Goal: Task Accomplishment & Management: Complete application form

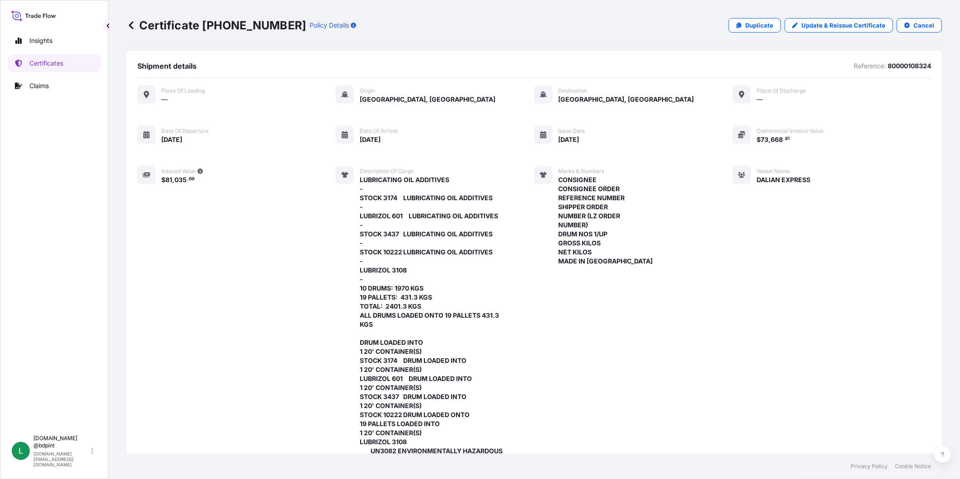
scroll to position [401, 0]
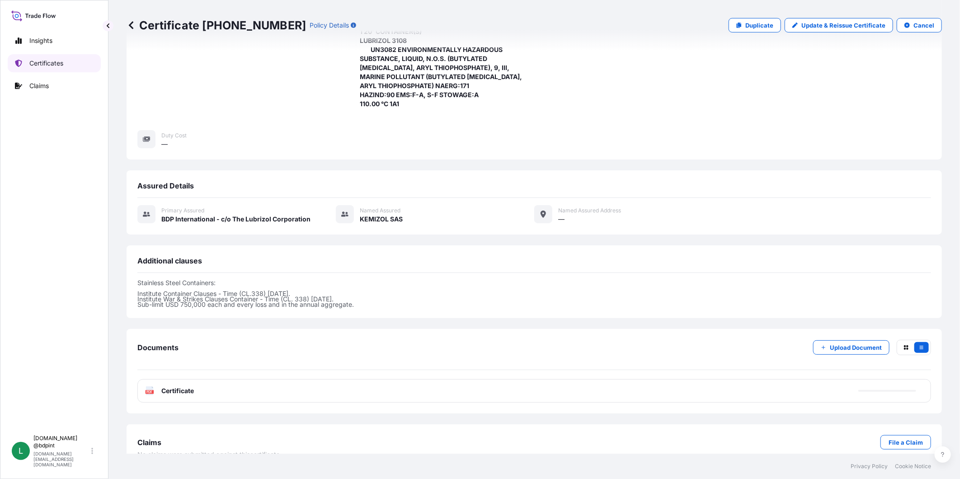
click at [34, 58] on link "Certificates" at bounding box center [54, 63] width 93 height 18
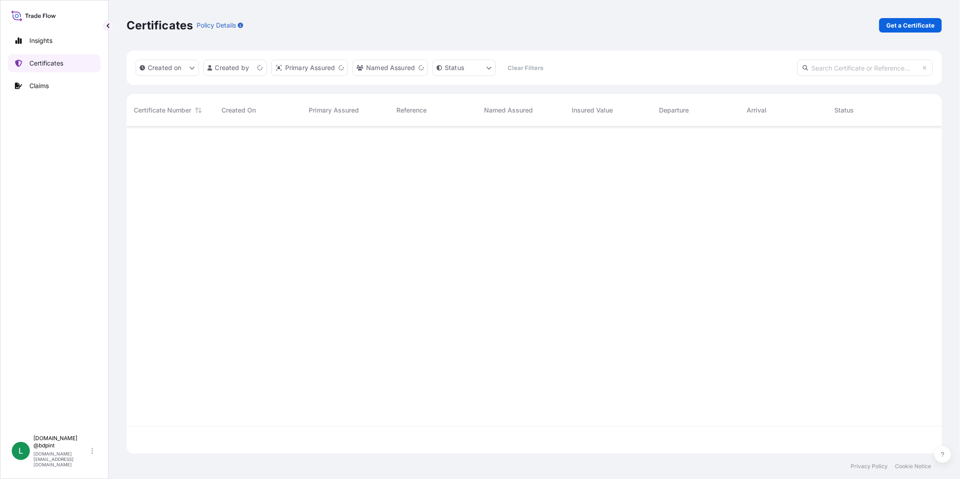
scroll to position [324, 807]
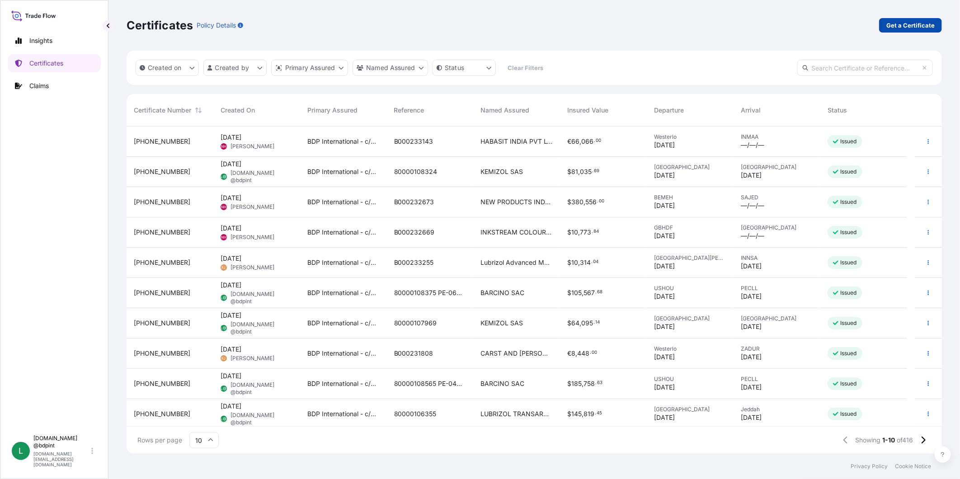
click at [897, 21] on p "Get a Certificate" at bounding box center [910, 25] width 48 height 9
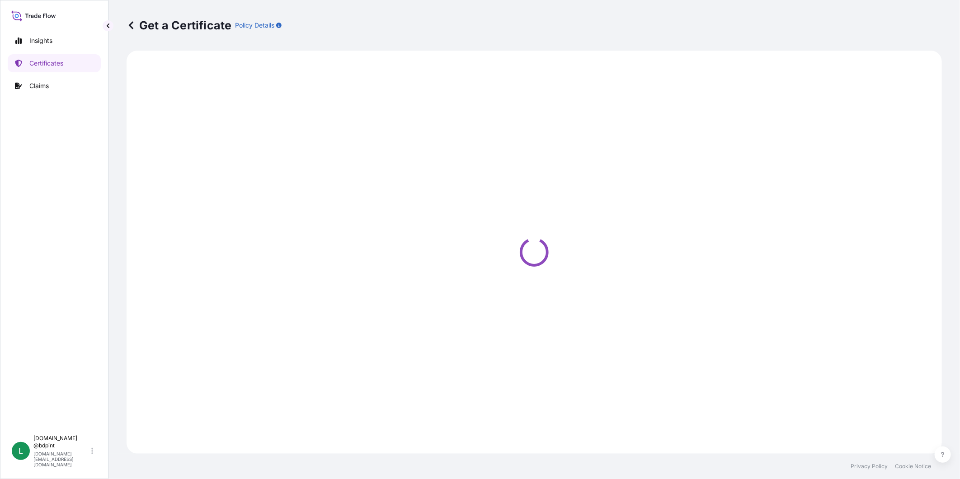
select select "Barge"
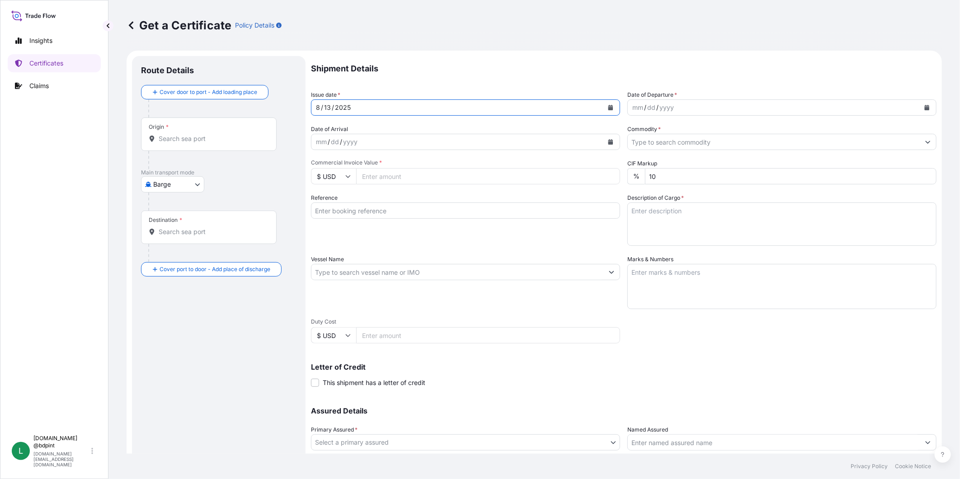
click at [608, 106] on icon "Calendar" at bounding box center [610, 107] width 5 height 5
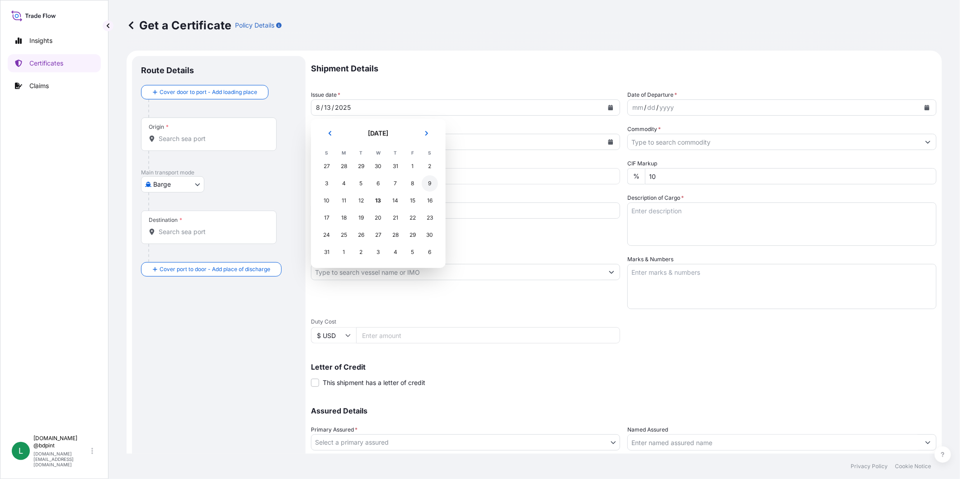
click at [428, 183] on div "9" at bounding box center [429, 183] width 16 height 16
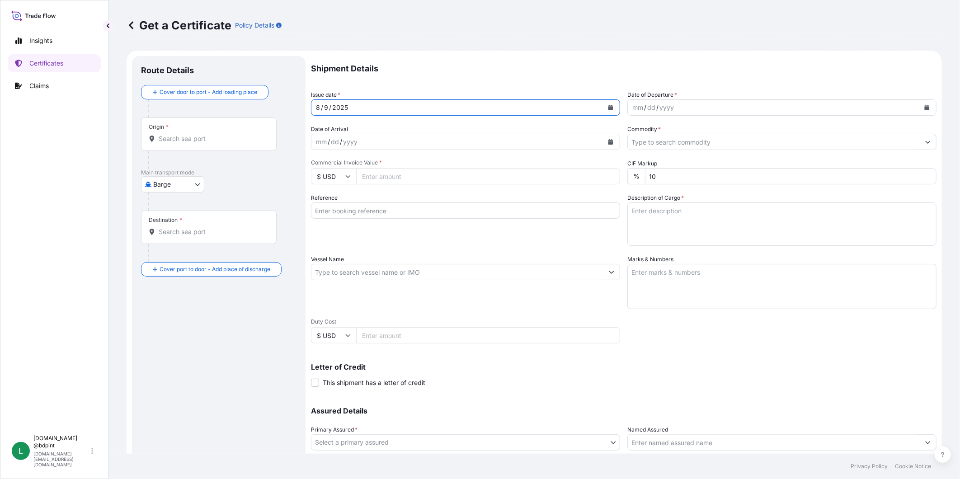
click at [924, 105] on icon "Calendar" at bounding box center [926, 107] width 5 height 5
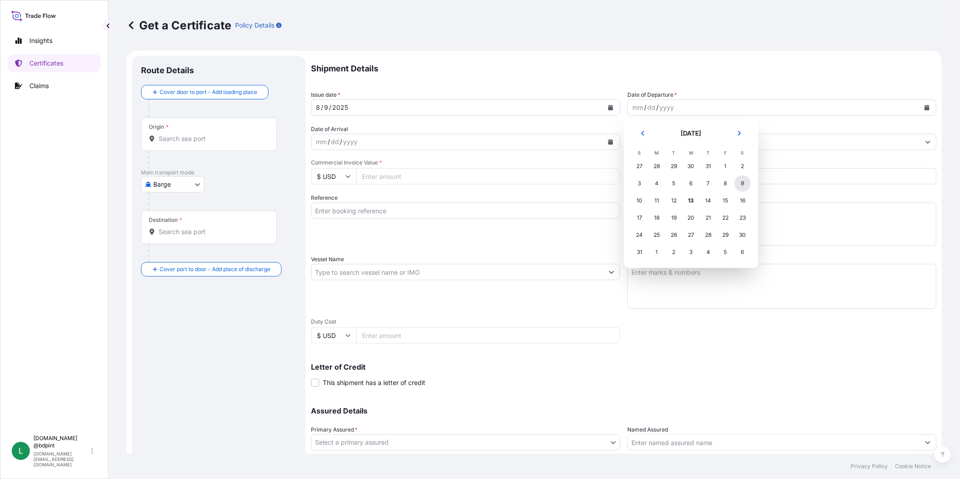
click at [739, 186] on div "9" at bounding box center [742, 183] width 16 height 16
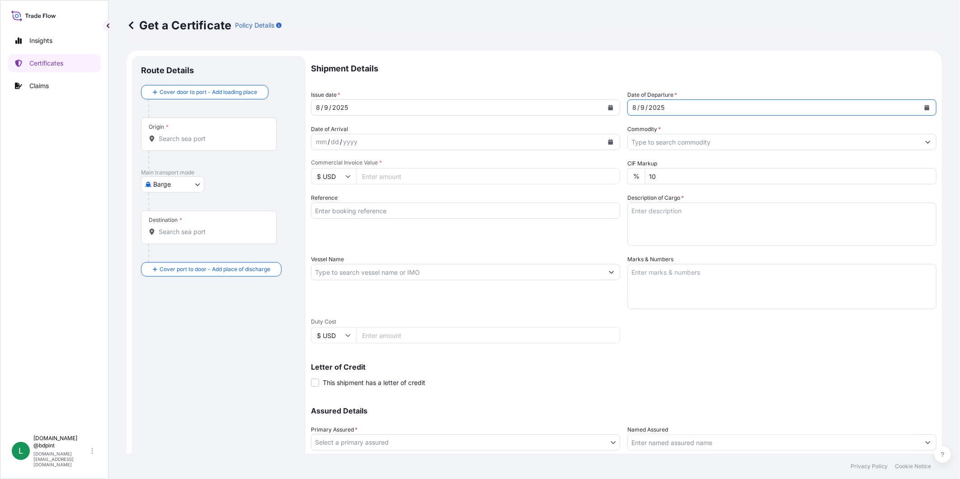
click at [608, 141] on icon "Calendar" at bounding box center [610, 141] width 5 height 5
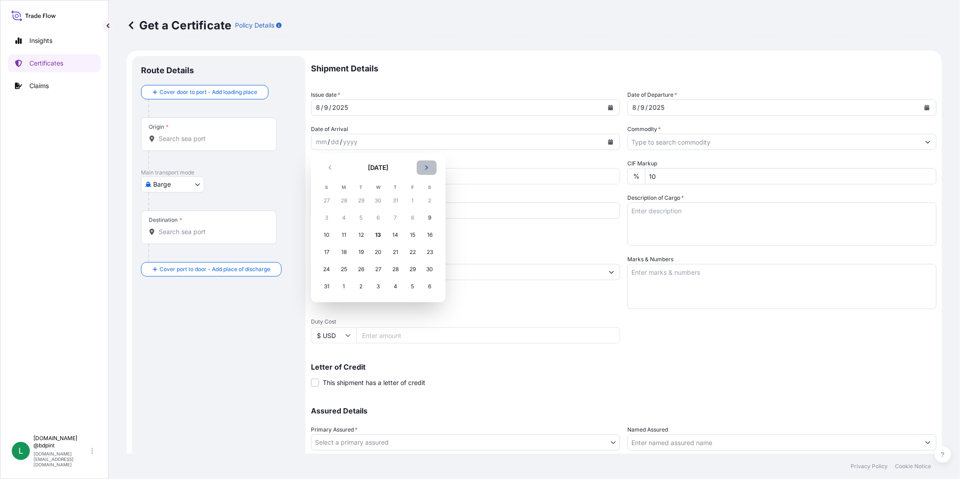
click at [427, 167] on icon "Next" at bounding box center [426, 167] width 3 height 5
click at [376, 214] on div "10" at bounding box center [378, 218] width 16 height 16
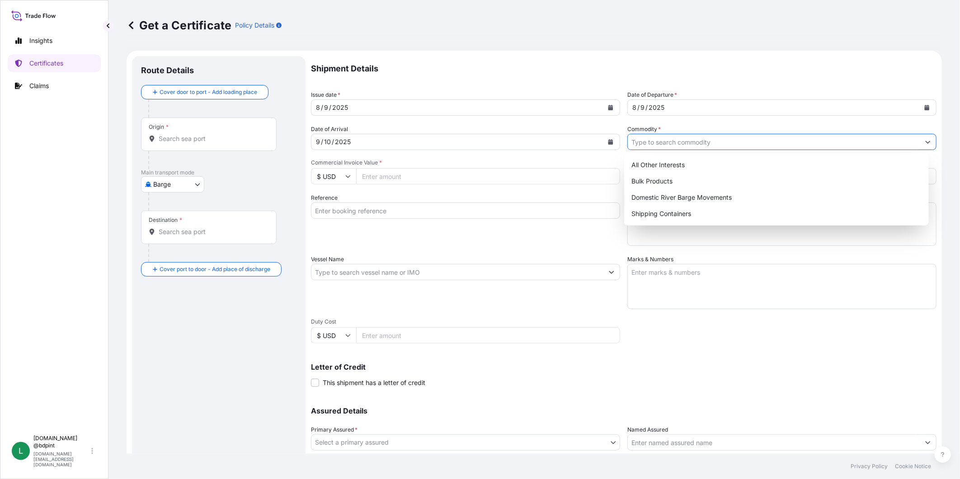
click at [762, 146] on input "Commodity *" at bounding box center [773, 142] width 292 height 16
click at [692, 206] on div "Shipping Containers" at bounding box center [775, 214] width 297 height 16
type input "Shipping Containers"
click at [412, 173] on input "Commercial Invoice Value *" at bounding box center [488, 176] width 264 height 16
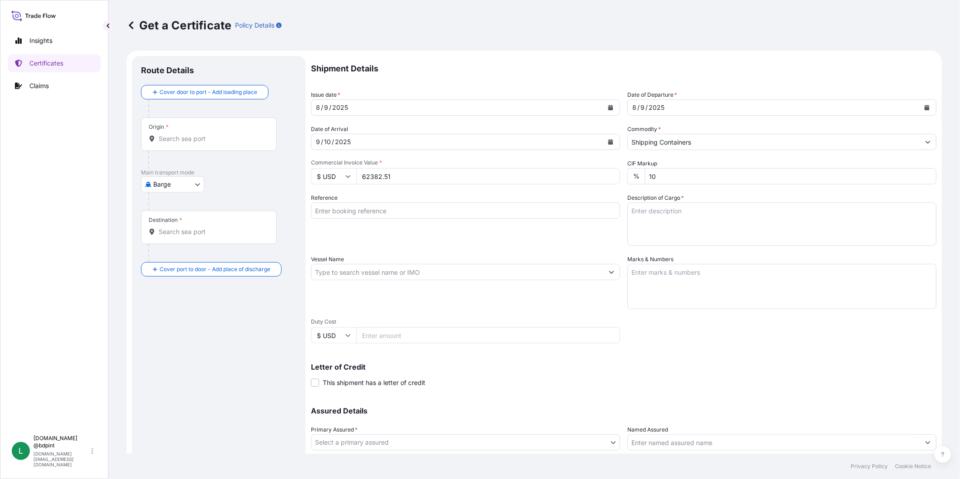
type input "62382.51"
click at [440, 213] on input "Reference" at bounding box center [465, 210] width 309 height 16
paste input "80000108338"
type input "80000108338"
click at [670, 214] on textarea "Description of Cargo *" at bounding box center [781, 223] width 309 height 43
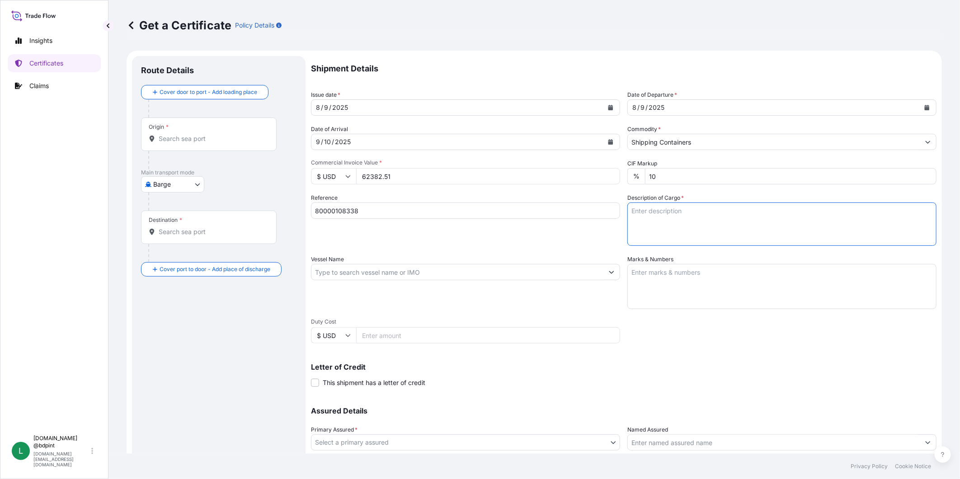
paste textarea "PRODUCT 157.42, STD BLACK & YELLOW 157.42\260 RAW MATERIALS FOR ADDITIVES - 70 …"
type textarea "PRODUCT 157.42, STD BLACK & YELLOW 157.42\260 RAW MATERIALS FOR ADDITIVES - 70 …"
click at [453, 272] on input "Vessel Name" at bounding box center [457, 272] width 292 height 16
paste input "JAMAICA EXPRESS"
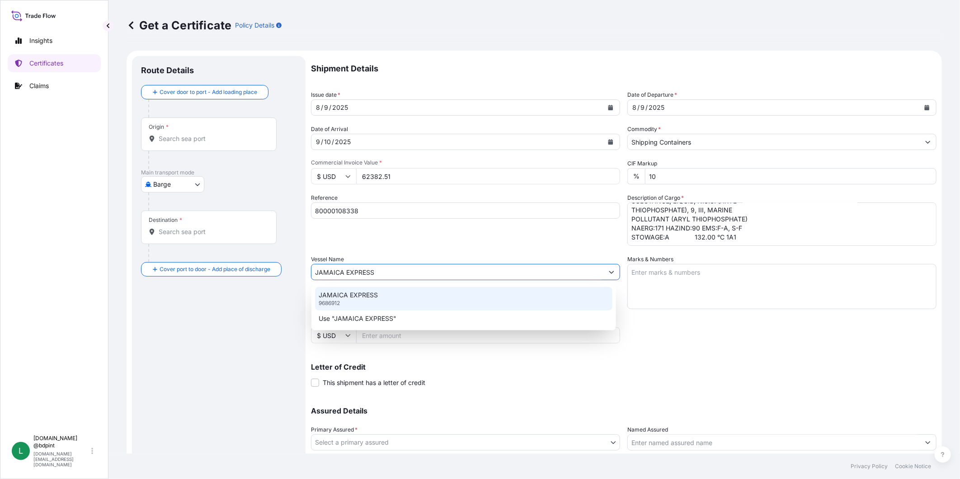
click at [396, 291] on div "JAMAICA EXPRESS 9686912" at bounding box center [463, 298] width 297 height 23
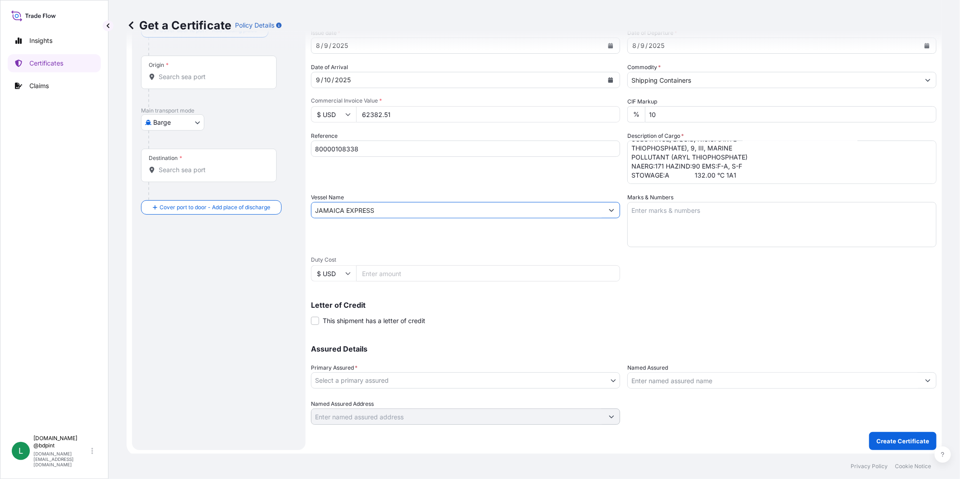
scroll to position [63, 0]
type input "JAMAICA EXPRESS"
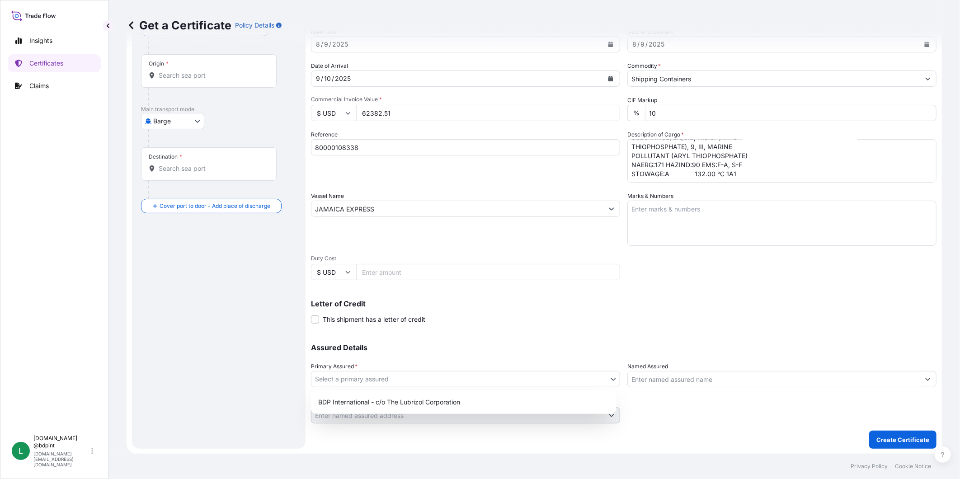
click at [519, 379] on body "0 options available. 2 options available. Insights Certificates Claims L [DOMAI…" at bounding box center [480, 239] width 960 height 479
click at [472, 399] on div "BDP International - c/o The Lubrizol Corporation" at bounding box center [463, 402] width 298 height 16
select select "31972"
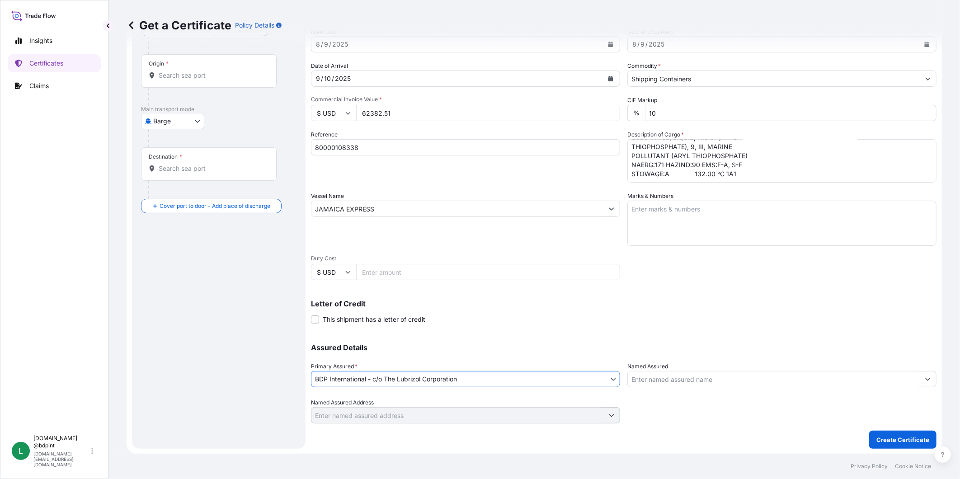
click at [710, 371] on input "Named Assured" at bounding box center [773, 379] width 292 height 16
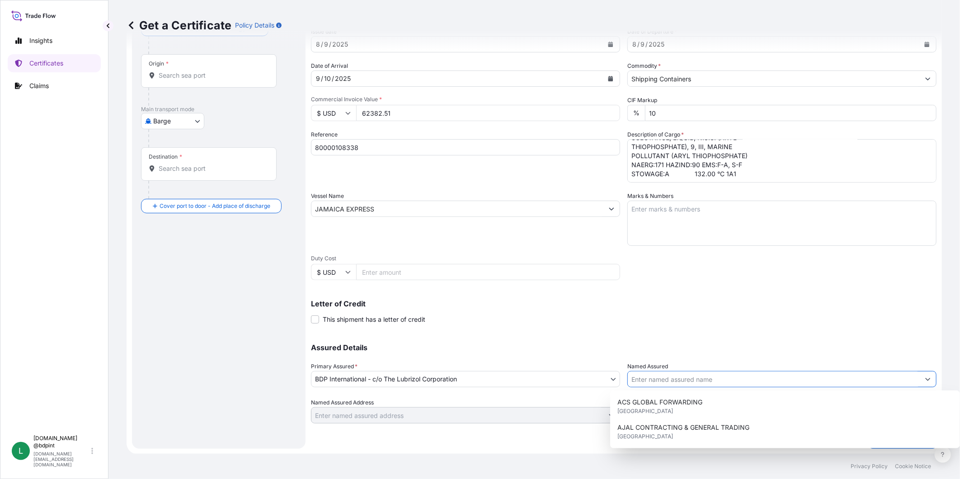
paste input "LUBRIZOL TRANSARABIAN COMPANY LIMITED"
type input "LUBRIZOL TRANSARABIAN COMPANY LIMITED"
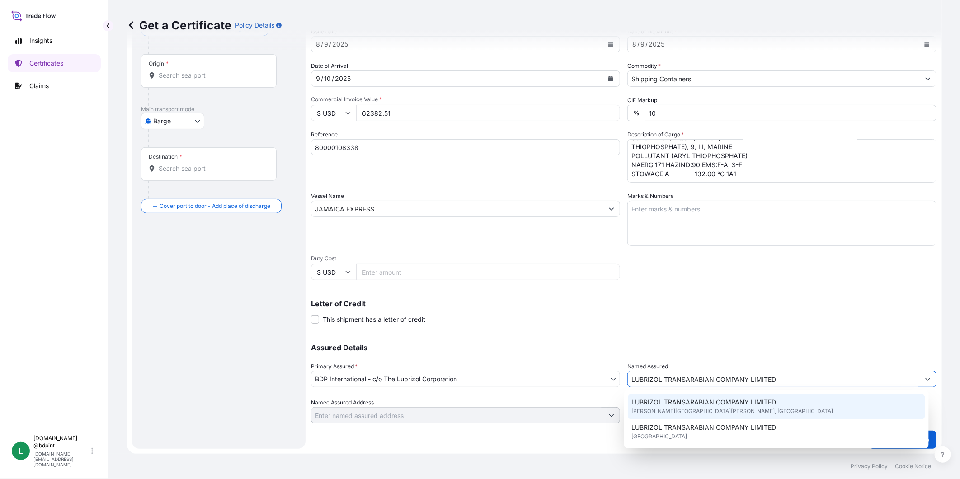
click at [717, 401] on span "LUBRIZOL TRANSARABIAN COMPANY LIMITED" at bounding box center [703, 402] width 145 height 9
type input "[PERSON_NAME], Yanbu [PERSON_NAME] [GEOGRAPHIC_DATA]"
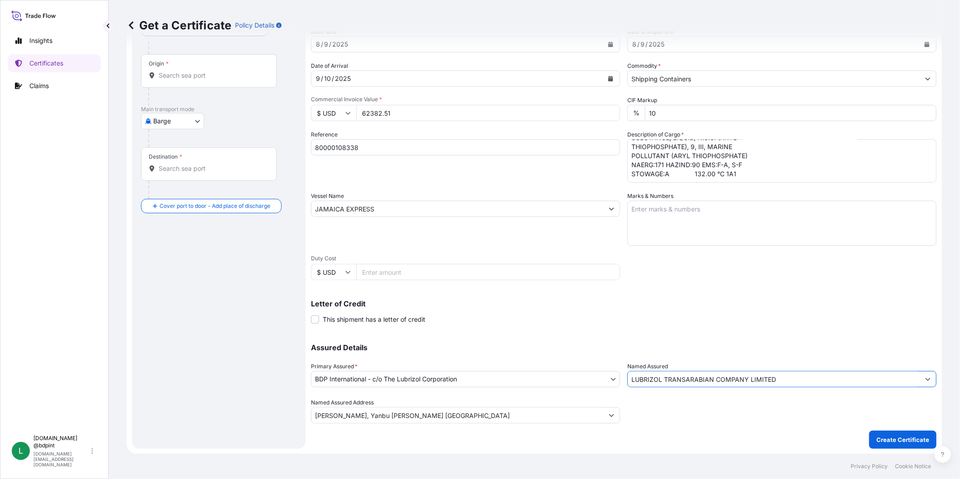
scroll to position [0, 0]
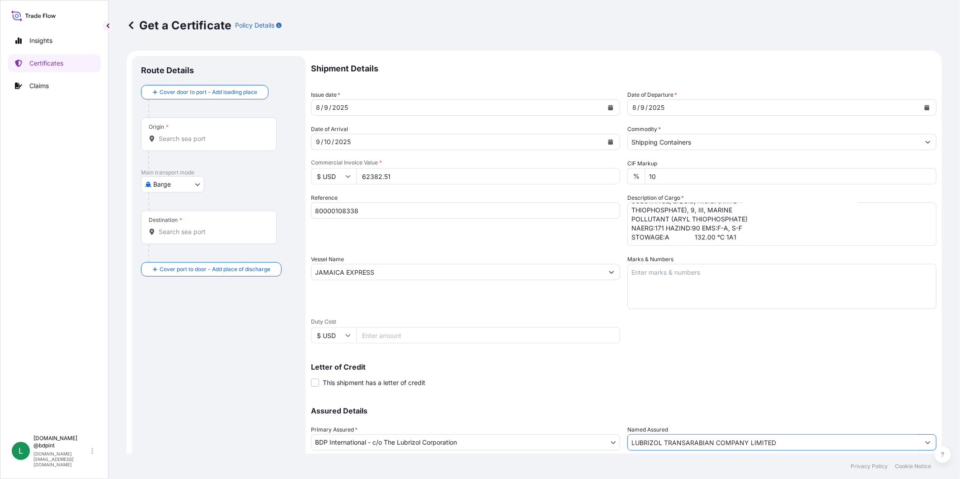
type input "LUBRIZOL TRANSARABIAN COMPANY LIMITED"
click at [219, 124] on div "Origin *" at bounding box center [209, 133] width 136 height 33
click at [219, 134] on input "Origin *" at bounding box center [212, 138] width 107 height 9
click at [169, 187] on body "15 options available. 0 options available. 15 options available. 0 options avai…" at bounding box center [480, 239] width 960 height 479
click at [175, 252] on span "Ocean Vessel" at bounding box center [178, 256] width 40 height 9
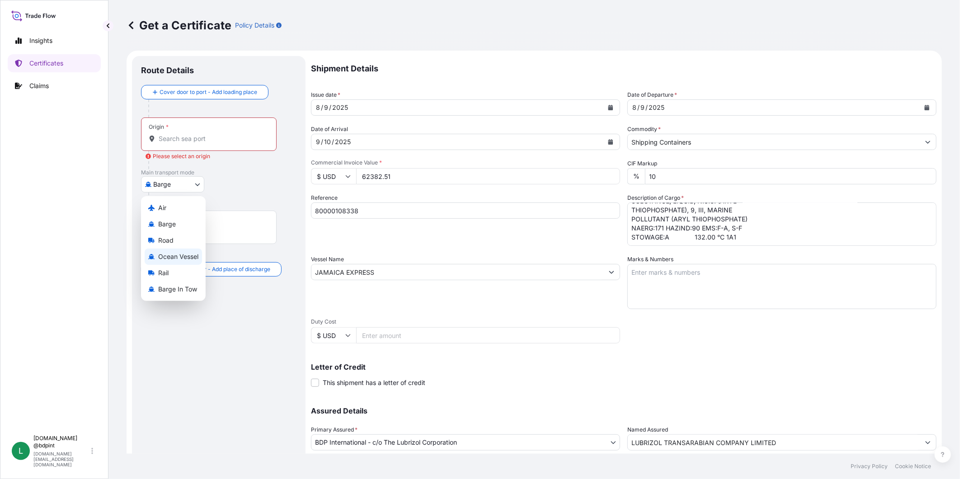
select select "Ocean Vessel"
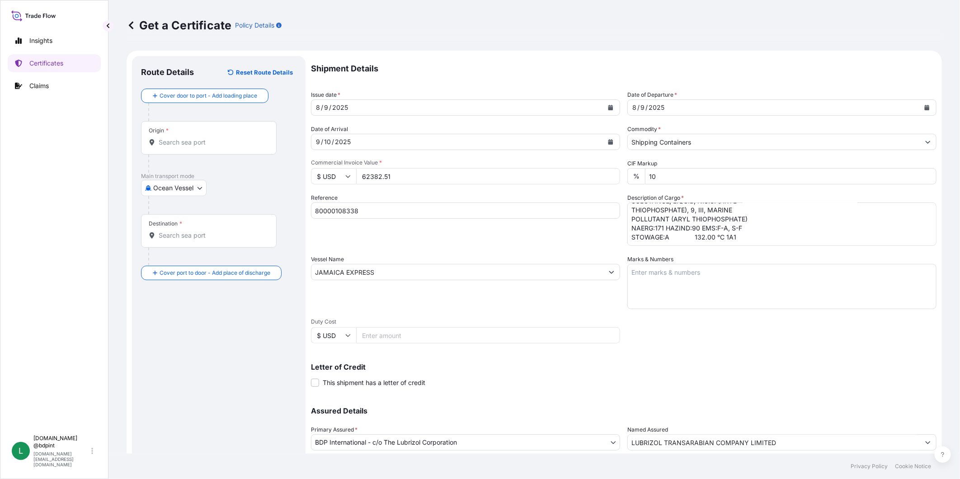
click at [236, 154] on div at bounding box center [212, 163] width 128 height 18
click at [228, 143] on input "Origin *" at bounding box center [212, 142] width 107 height 9
paste input "[GEOGRAPHIC_DATA], [GEOGRAPHIC_DATA]"
click at [193, 229] on div "Destination *" at bounding box center [209, 230] width 136 height 33
click at [193, 231] on input "Destination *" at bounding box center [212, 235] width 107 height 9
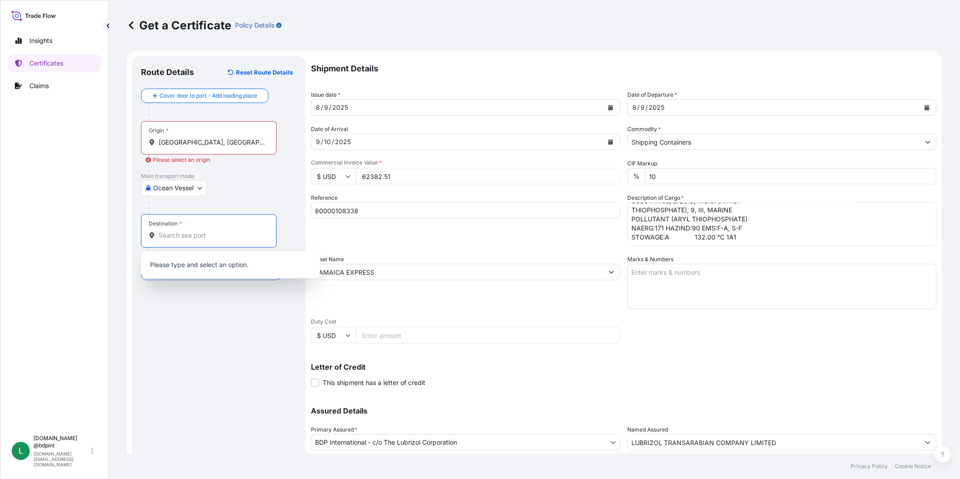
click at [217, 133] on div "Origin * [GEOGRAPHIC_DATA], [GEOGRAPHIC_DATA]" at bounding box center [209, 137] width 136 height 33
click at [217, 138] on input "[GEOGRAPHIC_DATA], [GEOGRAPHIC_DATA]" at bounding box center [212, 142] width 107 height 9
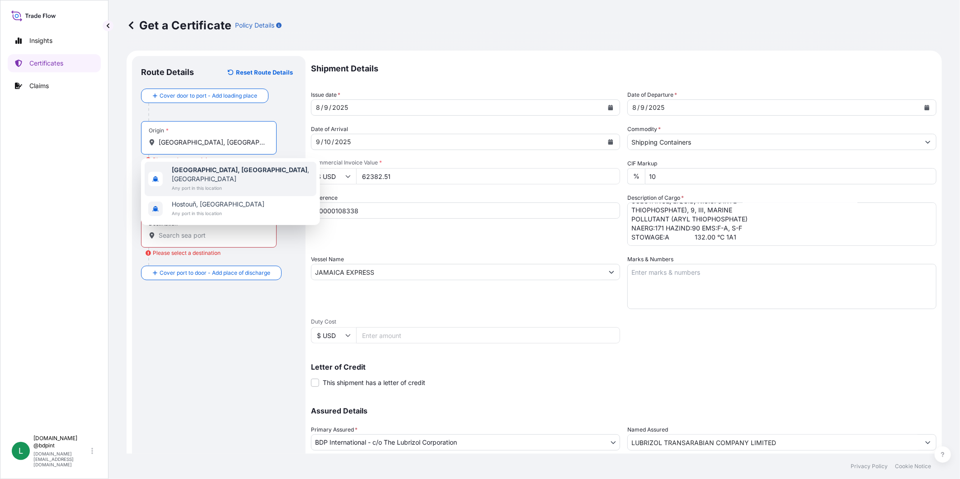
click at [225, 183] on span "Any port in this location" at bounding box center [242, 187] width 141 height 9
type input "[GEOGRAPHIC_DATA], [GEOGRAPHIC_DATA], [GEOGRAPHIC_DATA]"
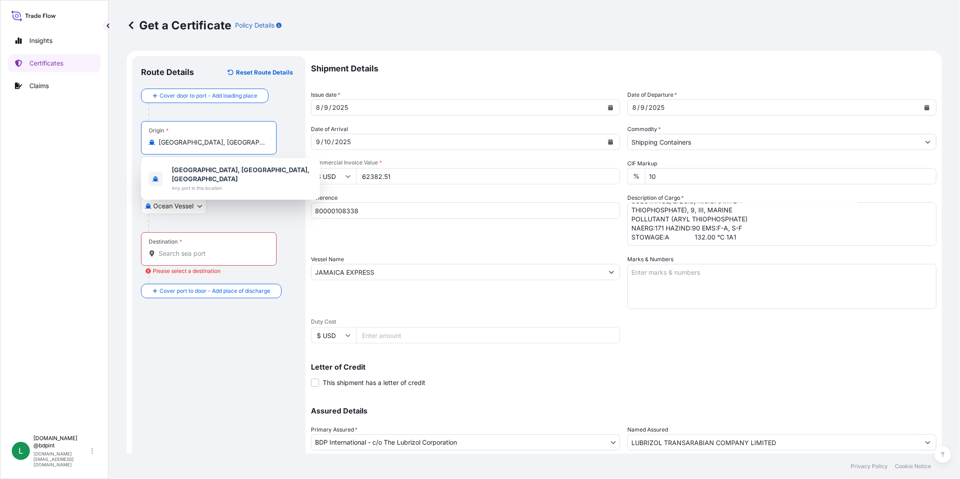
click at [237, 253] on input "Destination * Please select a destination" at bounding box center [212, 253] width 107 height 9
paste input "JEDDAH, [GEOGRAPHIC_DATA]"
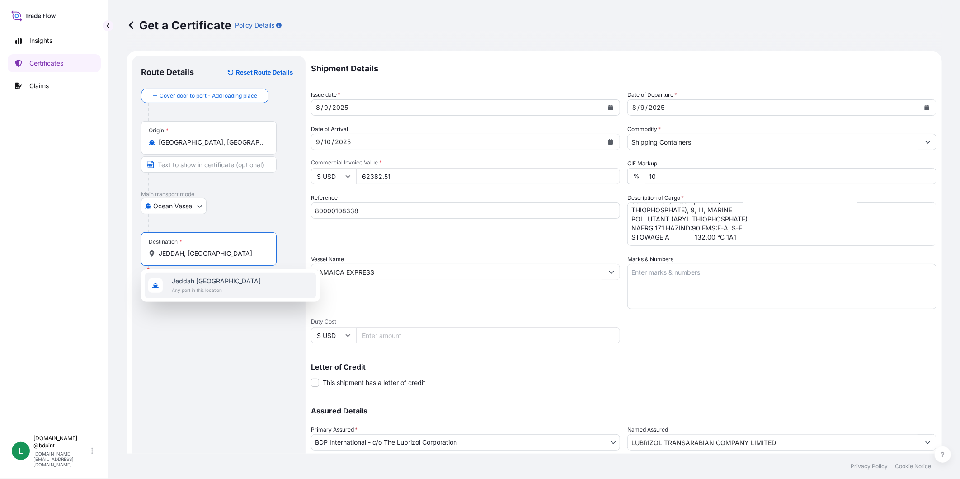
click at [209, 284] on span "Jeddah [GEOGRAPHIC_DATA]" at bounding box center [216, 280] width 89 height 9
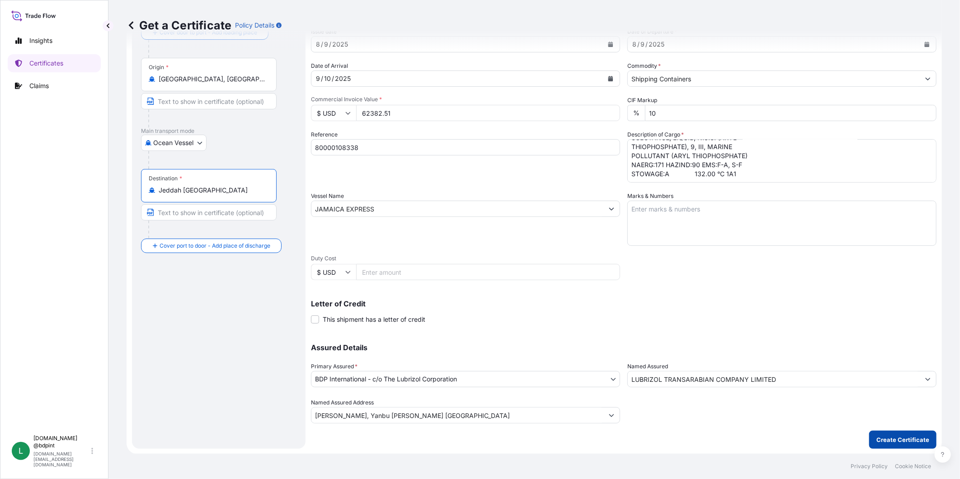
type input "Jeddah [GEOGRAPHIC_DATA]"
click at [882, 436] on p "Create Certificate" at bounding box center [902, 439] width 53 height 9
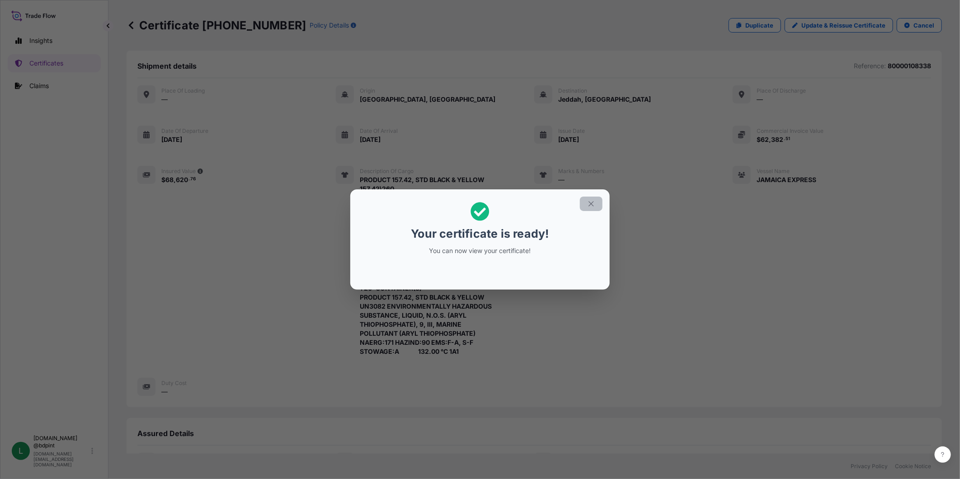
click at [585, 205] on button "button" at bounding box center [591, 204] width 23 height 14
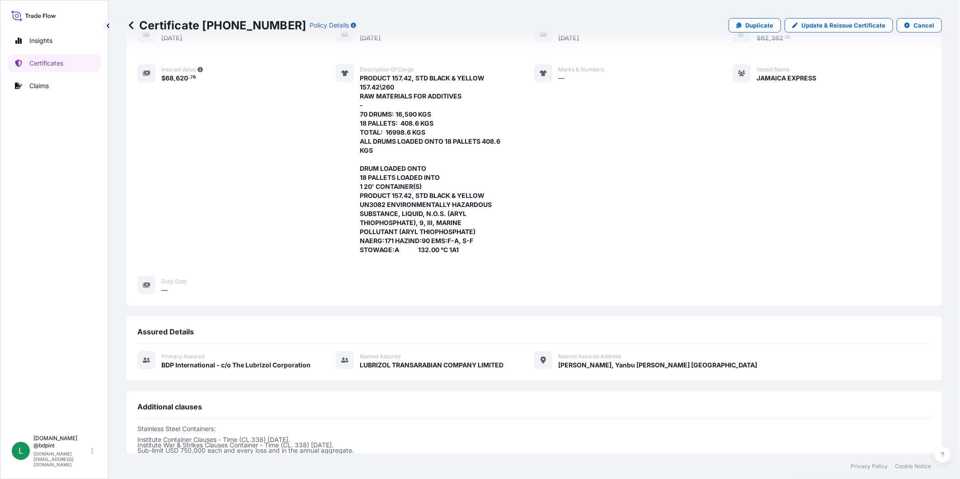
scroll to position [265, 0]
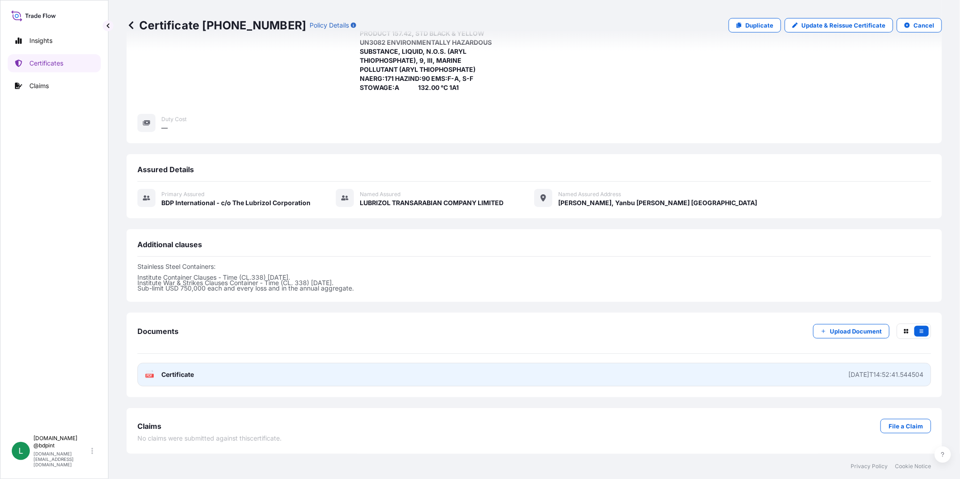
click at [801, 375] on link "PDF Certificate [DATE]T14:52:41.544504" at bounding box center [533, 374] width 793 height 23
